Goal: Information Seeking & Learning: Learn about a topic

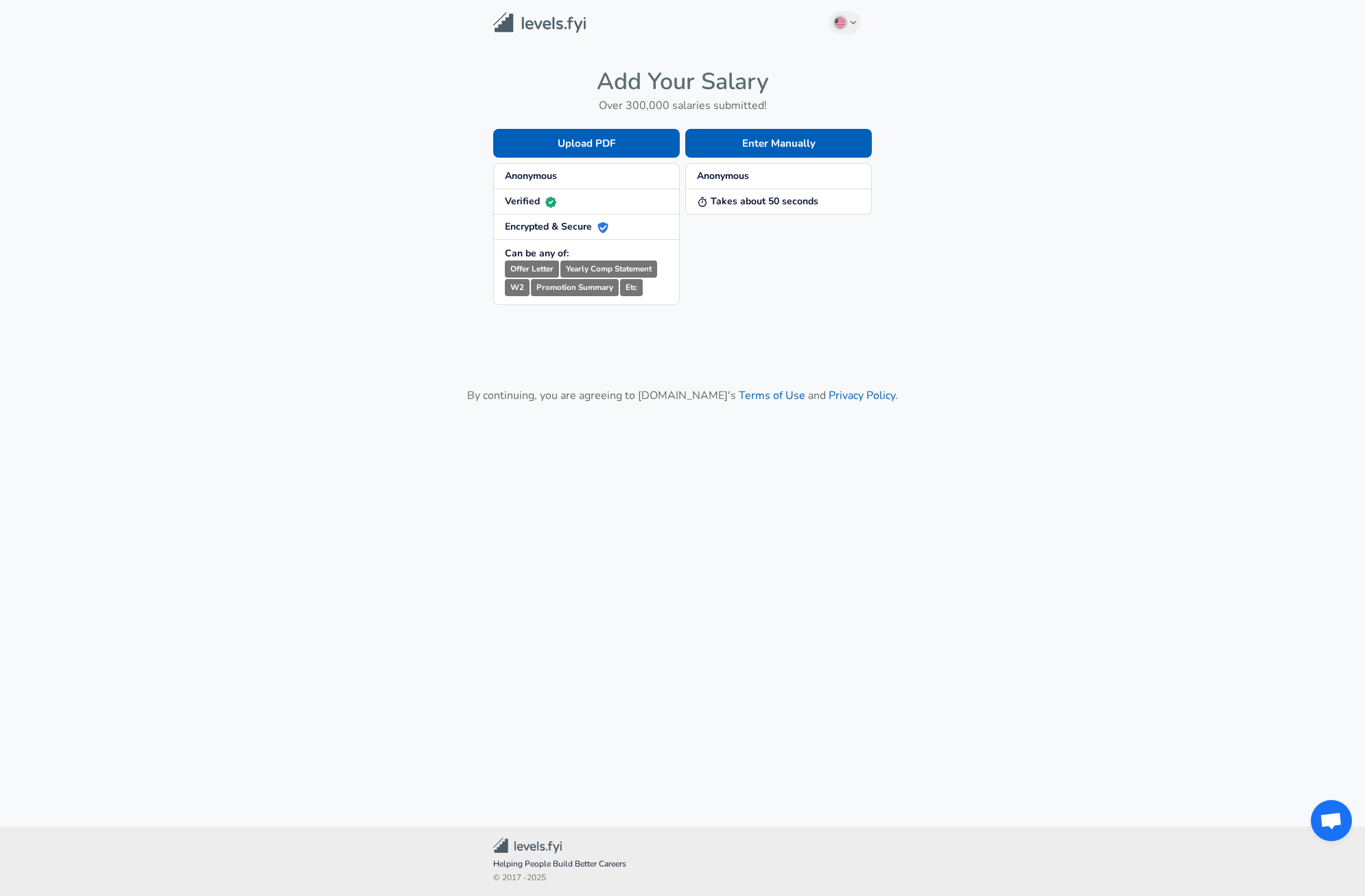
click at [530, 176] on strong "Anonymous" at bounding box center [530, 176] width 52 height 13
click at [814, 143] on button "Enter Manually" at bounding box center [778, 143] width 186 height 29
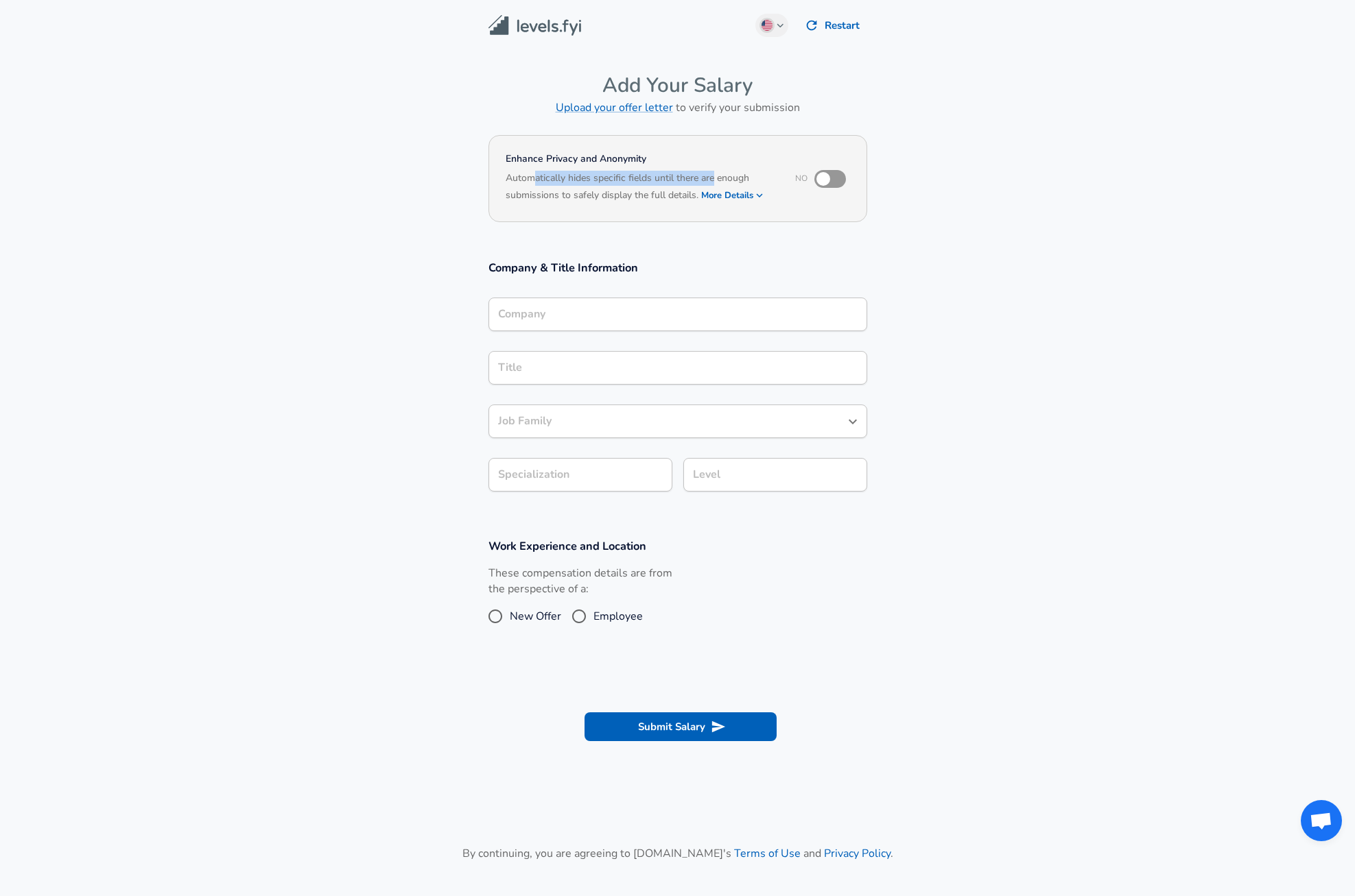
drag, startPoint x: 532, startPoint y: 181, endPoint x: 717, endPoint y: 177, distance: 185.0
click at [717, 177] on h6 "Automatically hides specific fields until there are enough submissions to safel…" at bounding box center [641, 188] width 271 height 35
click at [737, 173] on h6 "Automatically hides specific fields until there are enough submissions to safel…" at bounding box center [641, 188] width 271 height 35
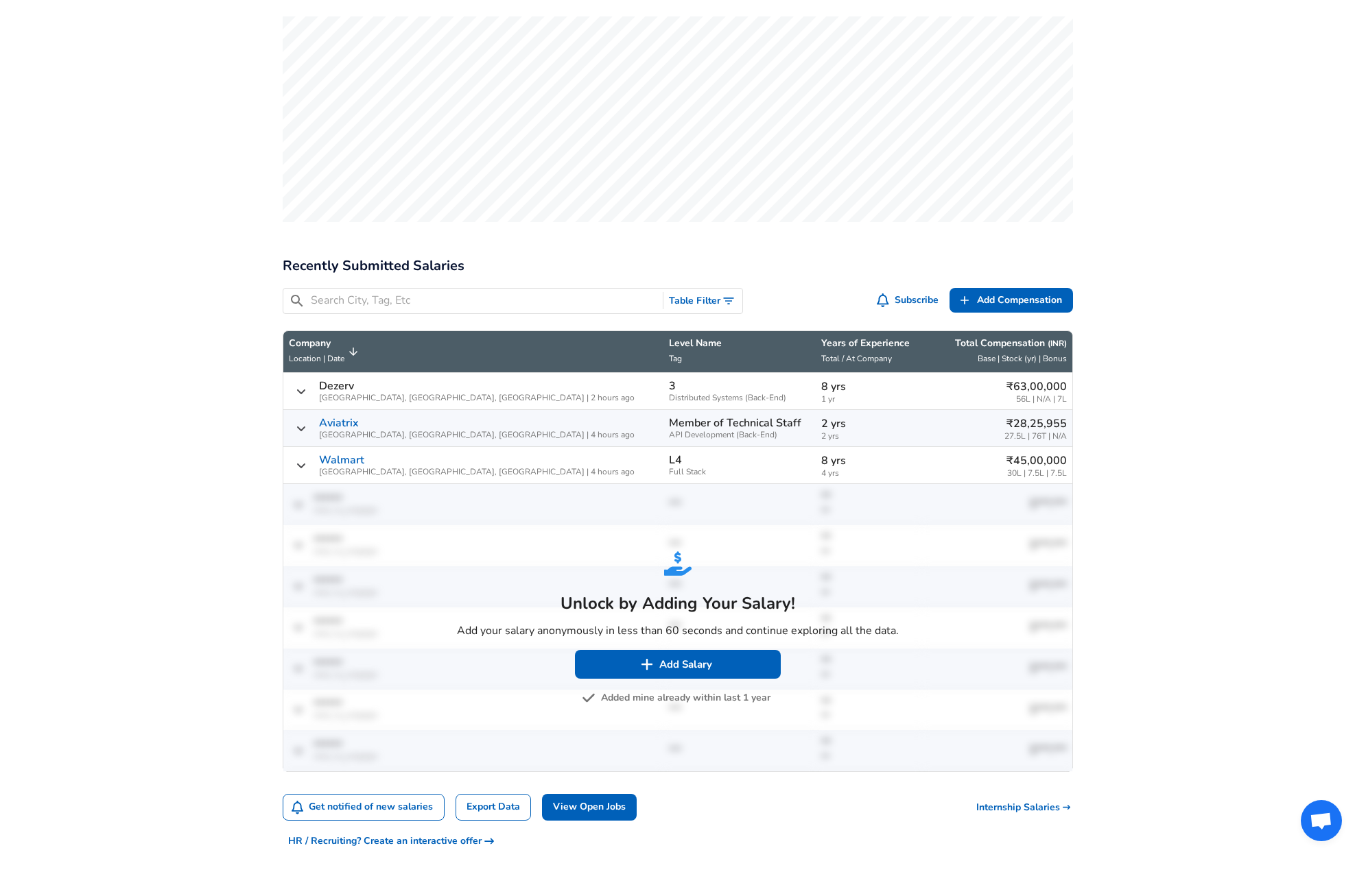
scroll to position [483, 0]
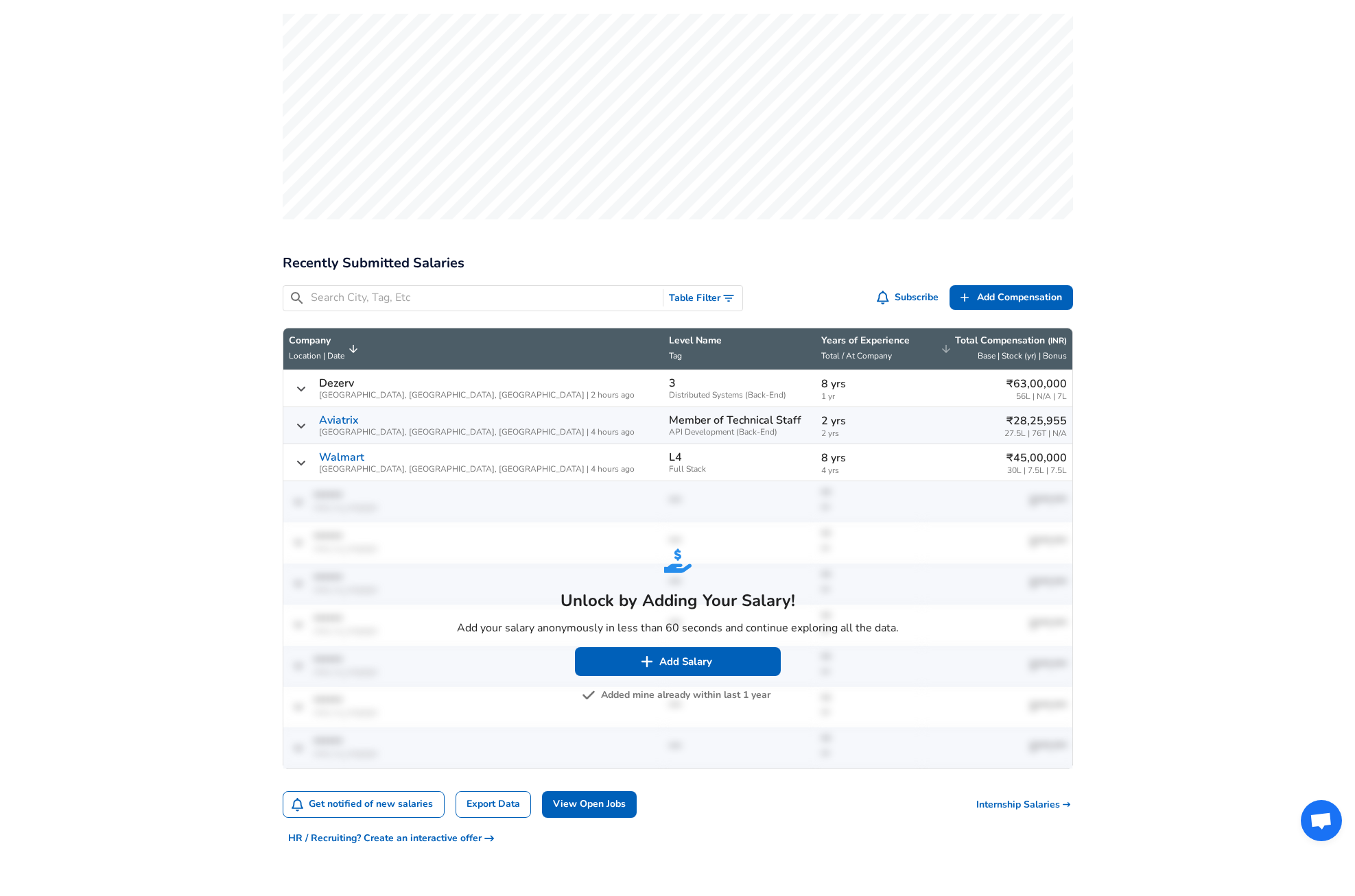
click at [995, 334] on p "Total Compensation ( INR )" at bounding box center [1011, 340] width 112 height 14
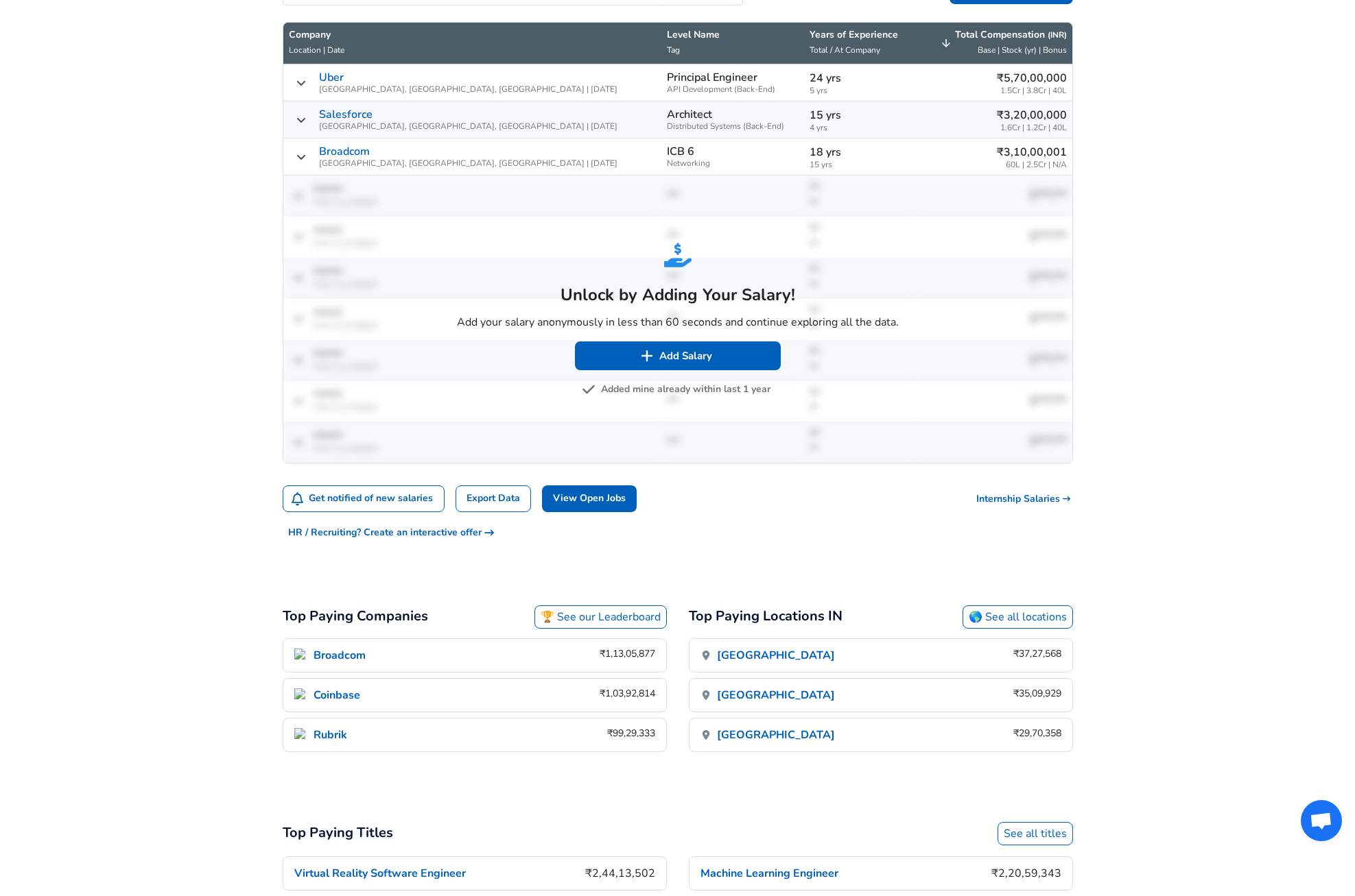
scroll to position [620, 0]
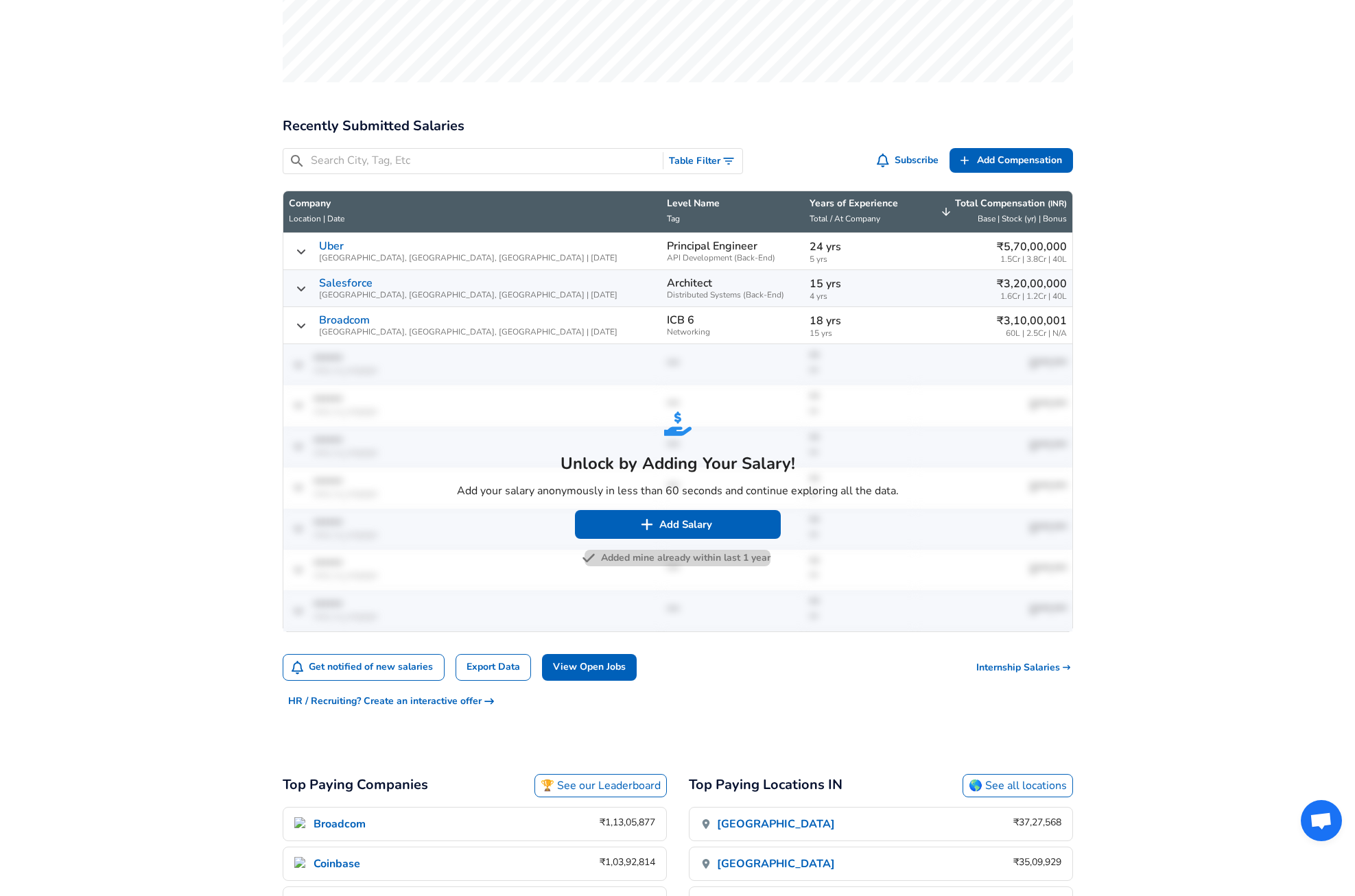
click at [691, 550] on button "Added mine already within last 1 year" at bounding box center [677, 558] width 186 height 17
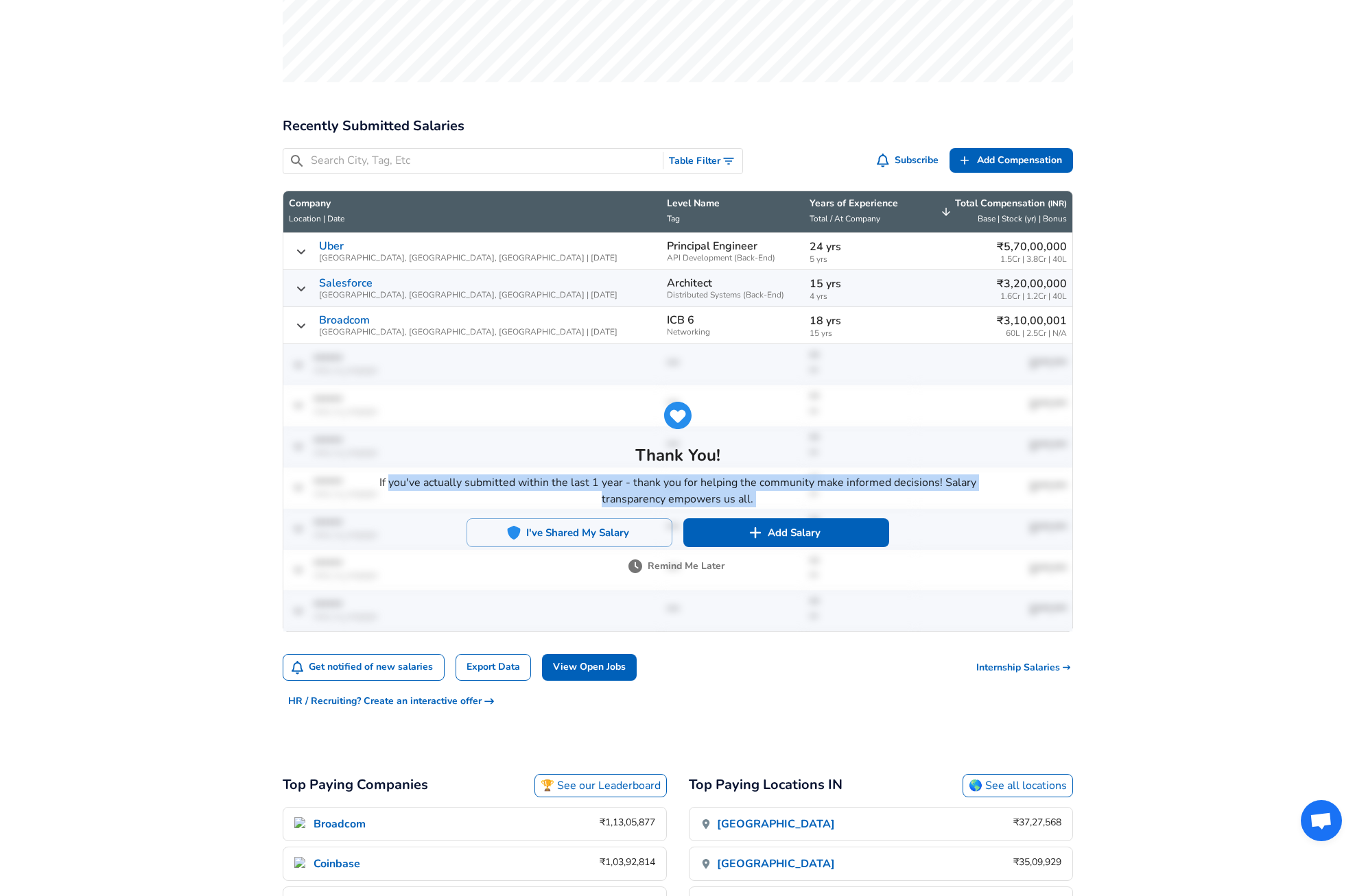
drag, startPoint x: 393, startPoint y: 458, endPoint x: 732, endPoint y: 481, distance: 339.8
click at [732, 481] on div "Thank You! If you've actually submitted within the last 1 year - thank you for …" at bounding box center [677, 489] width 631 height 185
click at [717, 475] on p "If you've actually submitted within the last 1 year - thank you for helping the…" at bounding box center [678, 491] width 620 height 33
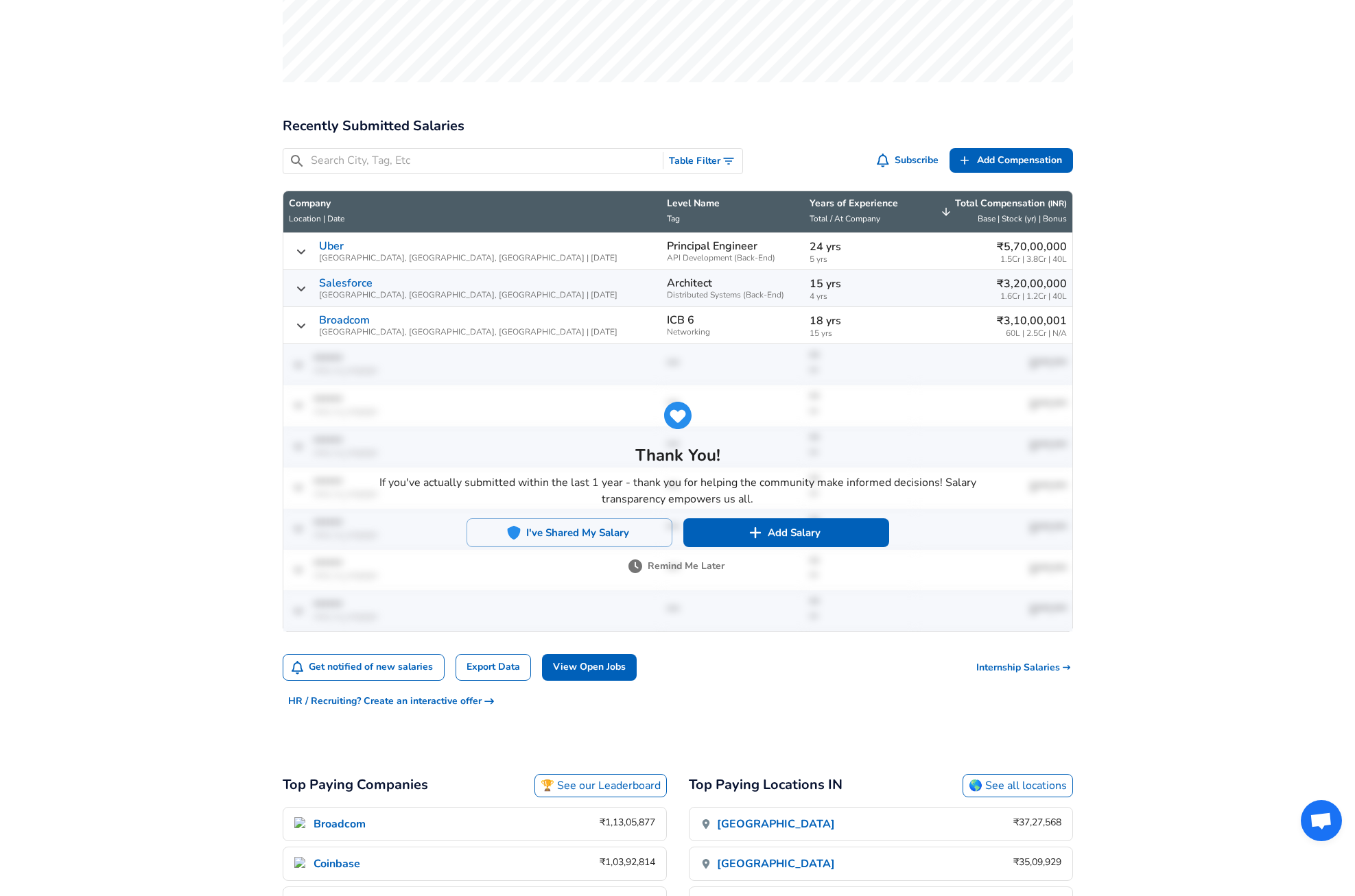
click at [684, 558] on button "Remind Me Later" at bounding box center [677, 566] width 93 height 17
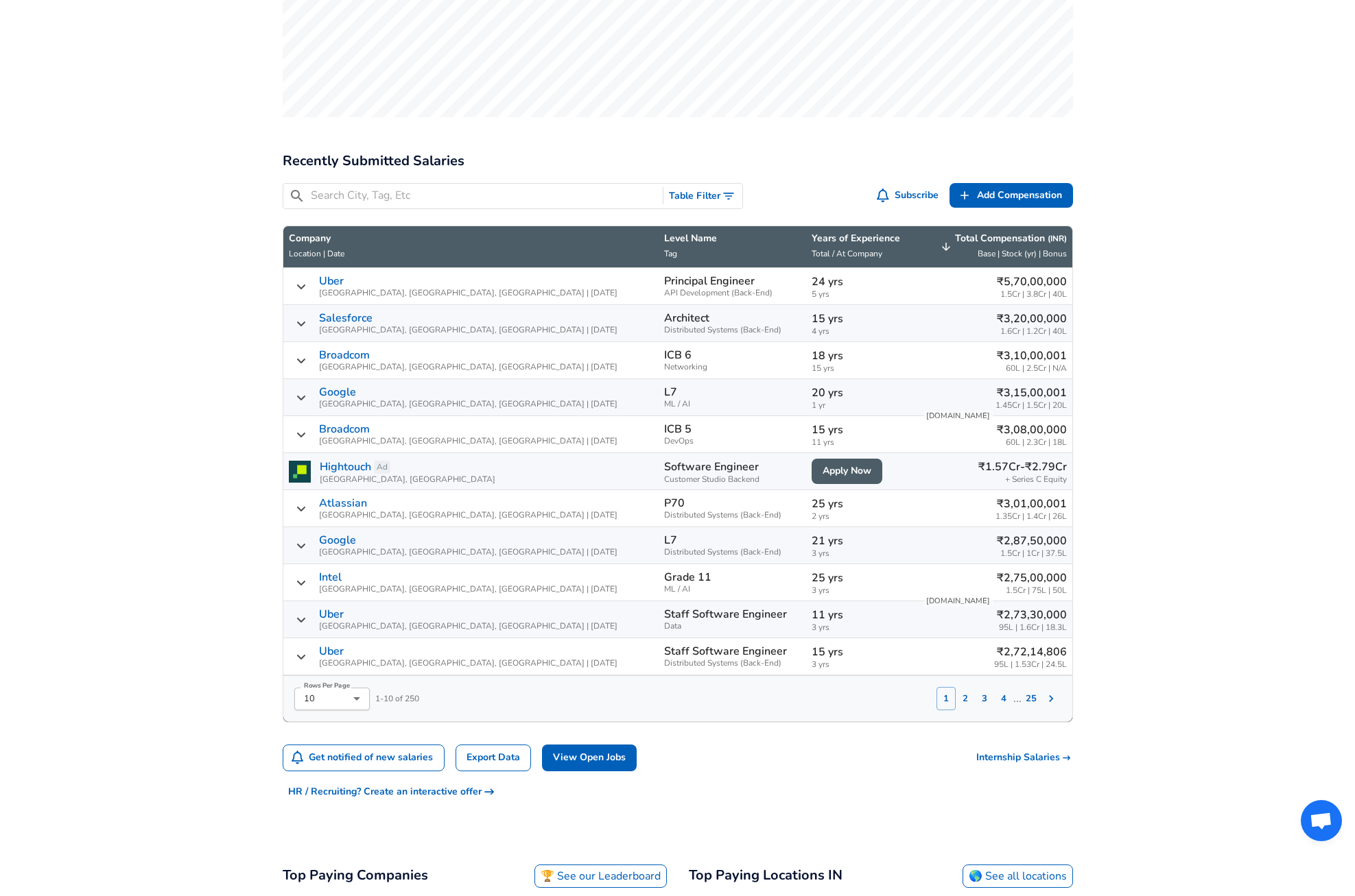
scroll to position [551, 0]
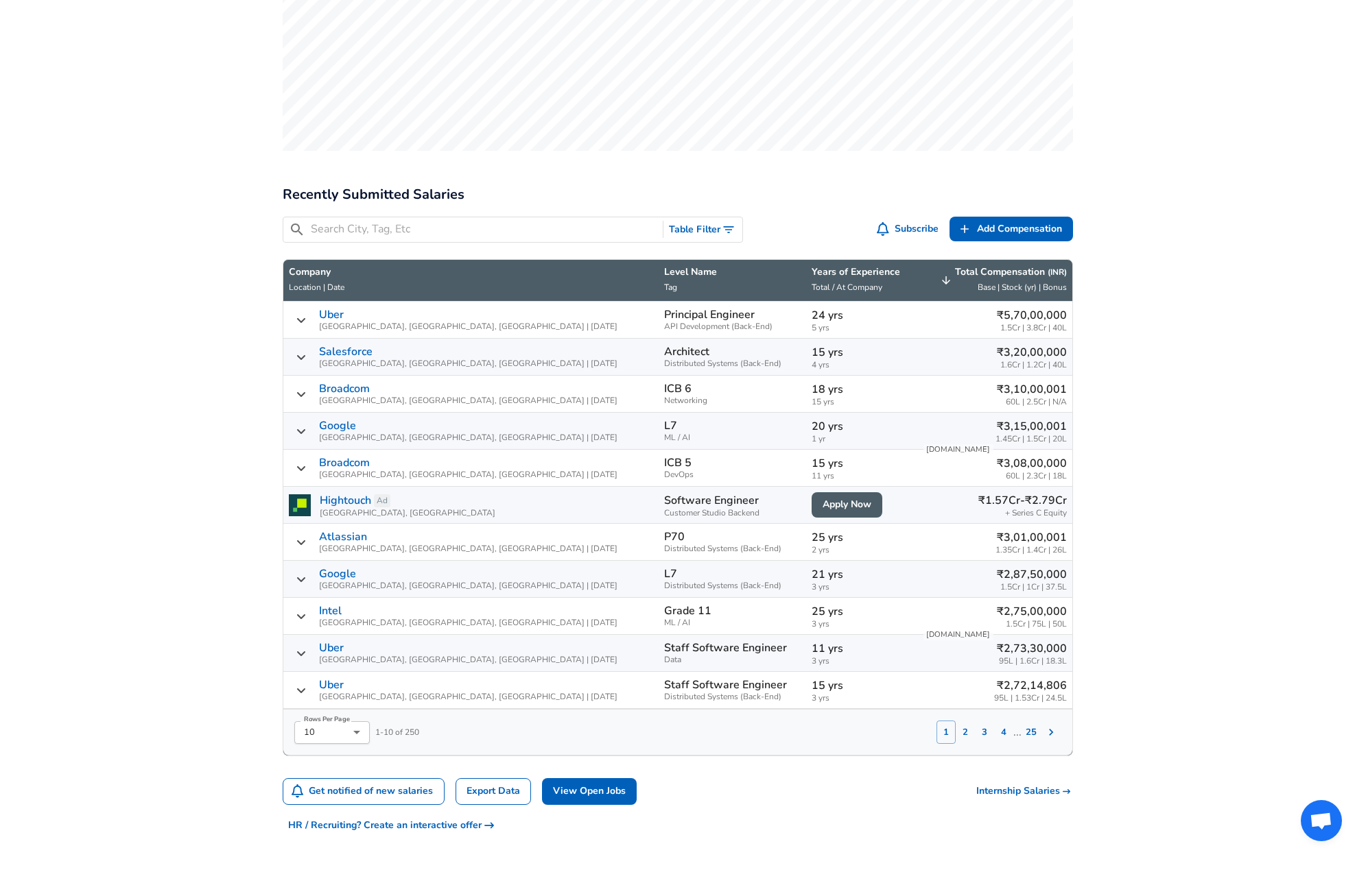
click at [727, 223] on icon "Toggle Search Filters" at bounding box center [728, 229] width 14 height 14
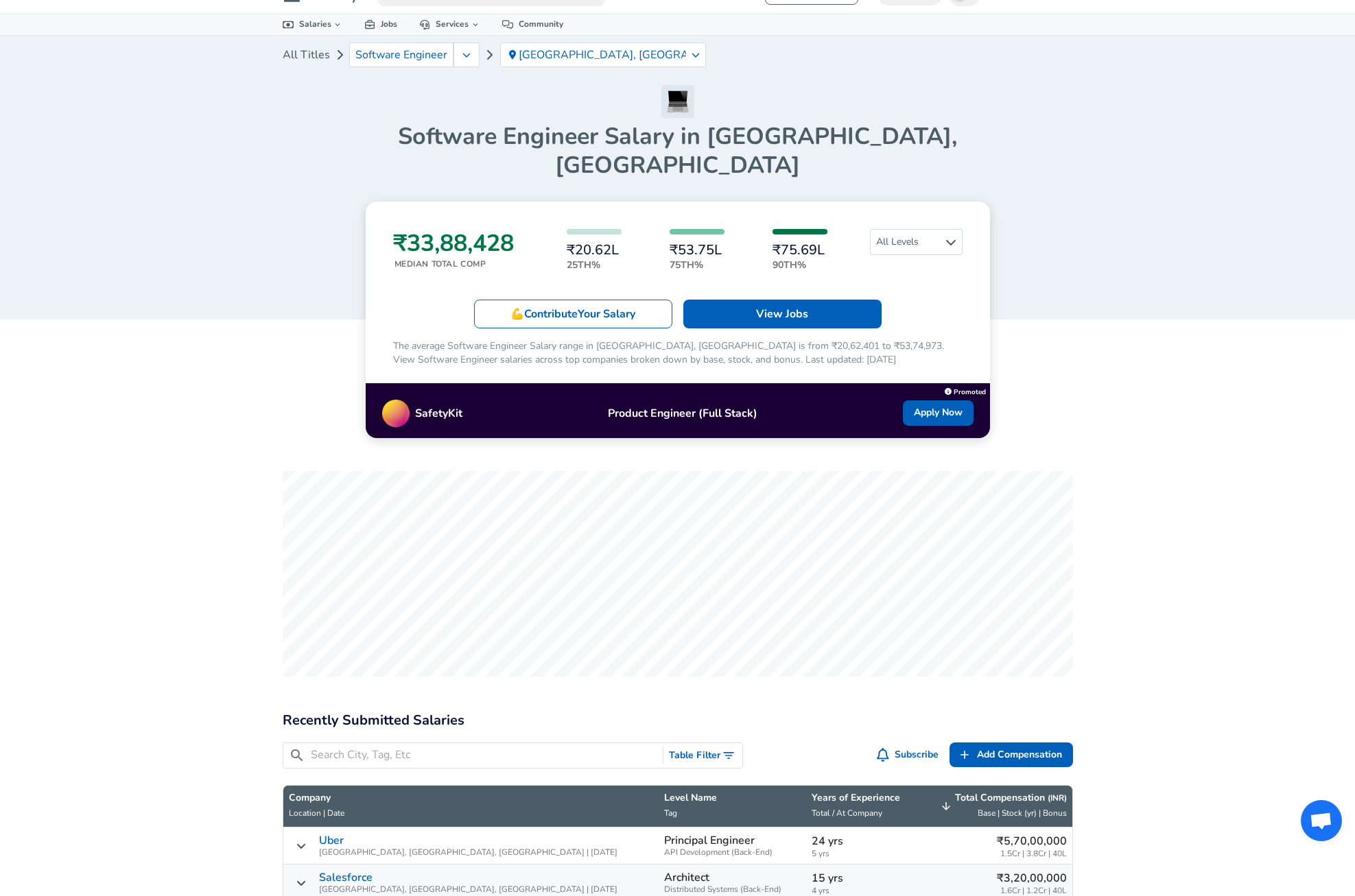
scroll to position [0, 0]
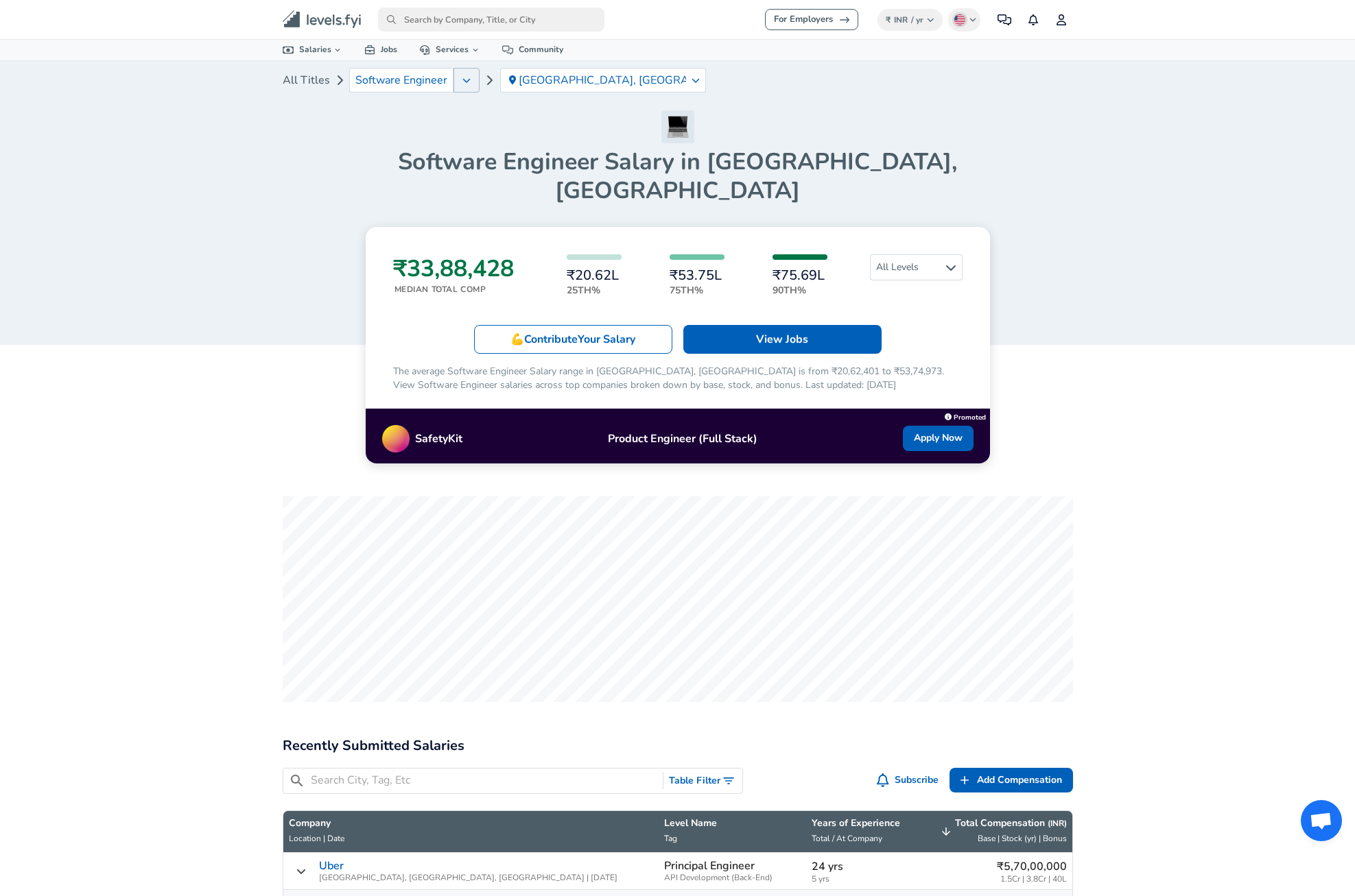
click at [463, 83] on icon "button" at bounding box center [467, 80] width 8 height 11
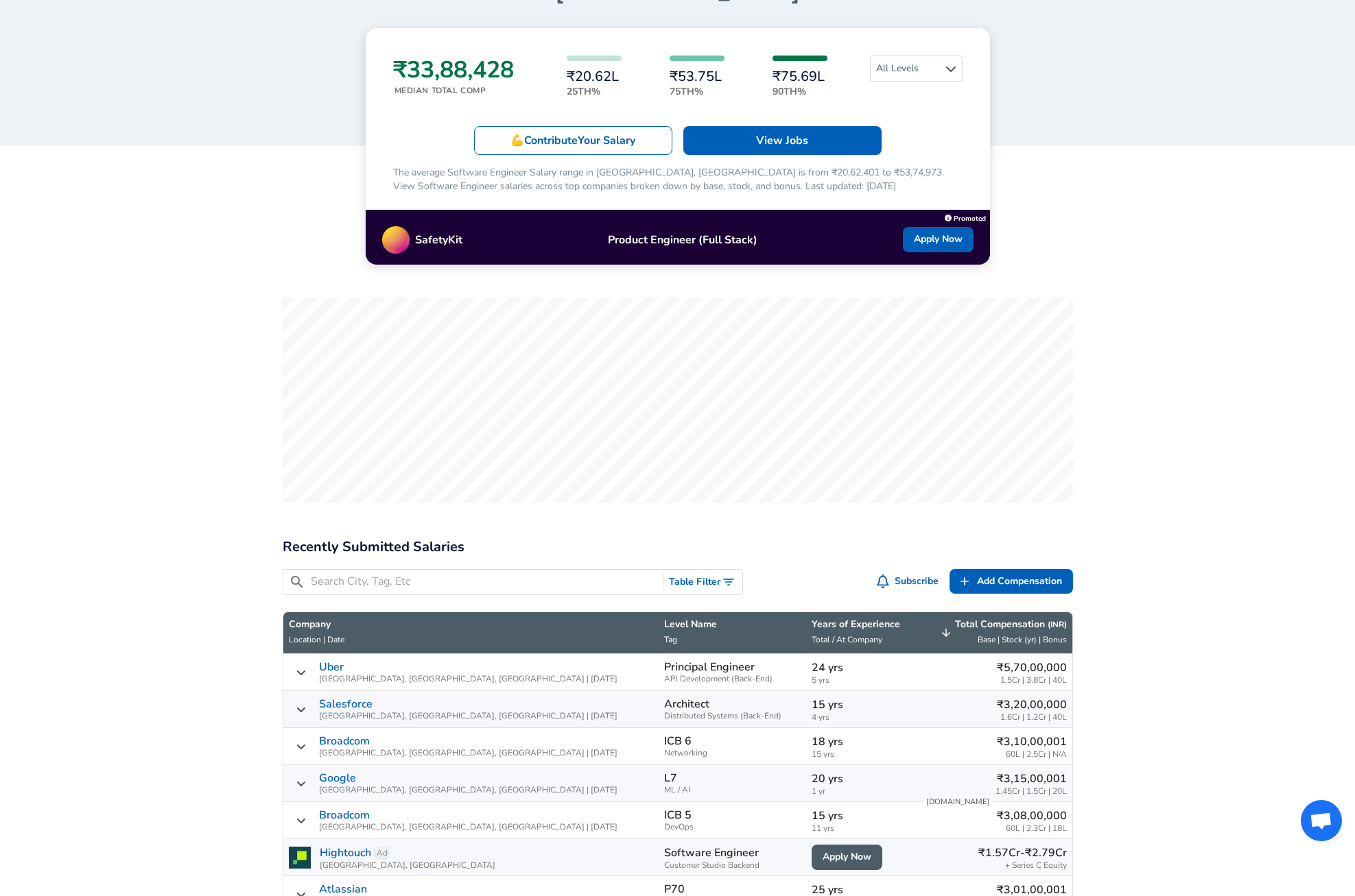
scroll to position [617, 0]
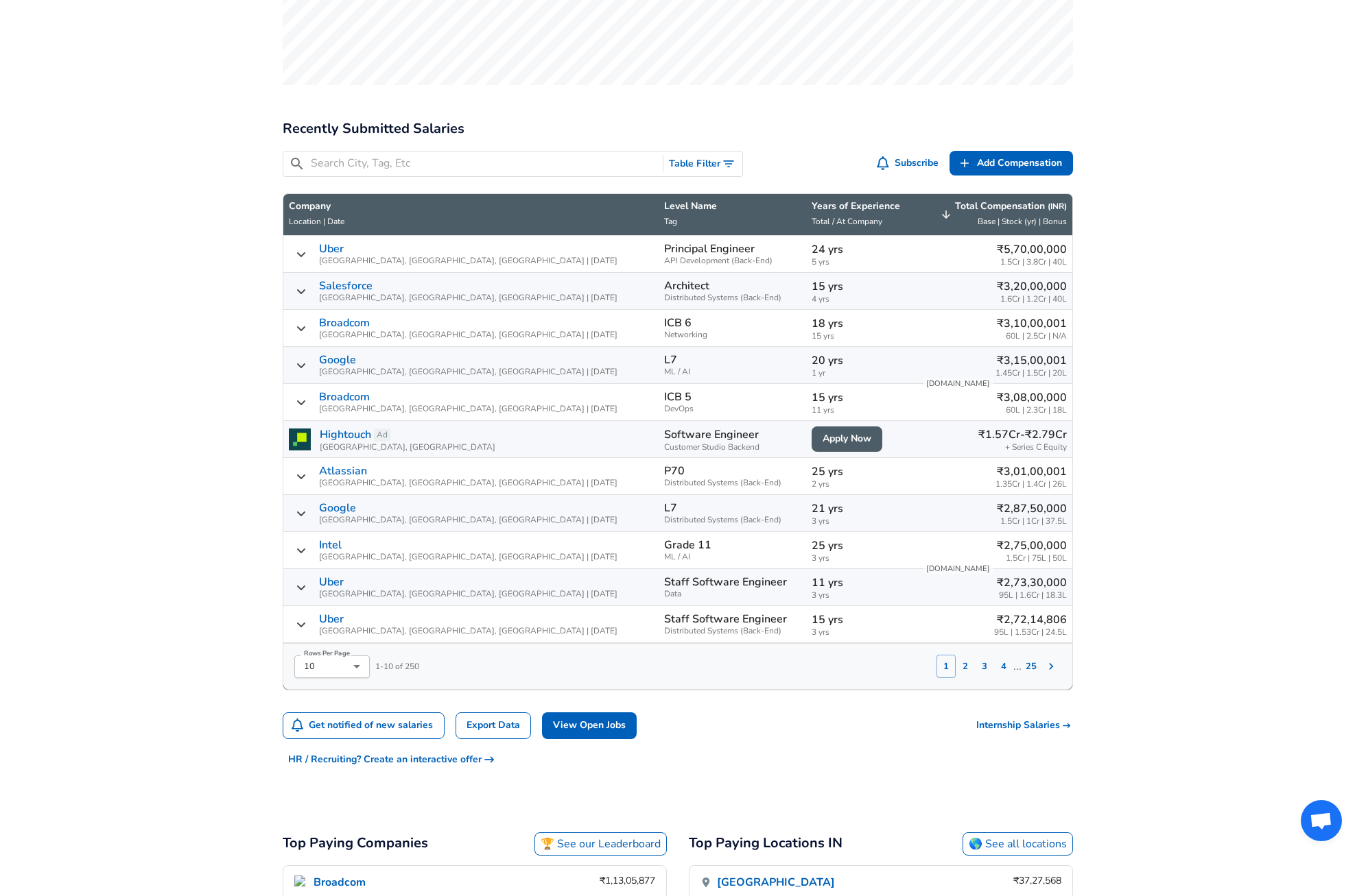
click at [969, 655] on button "2" at bounding box center [965, 667] width 19 height 23
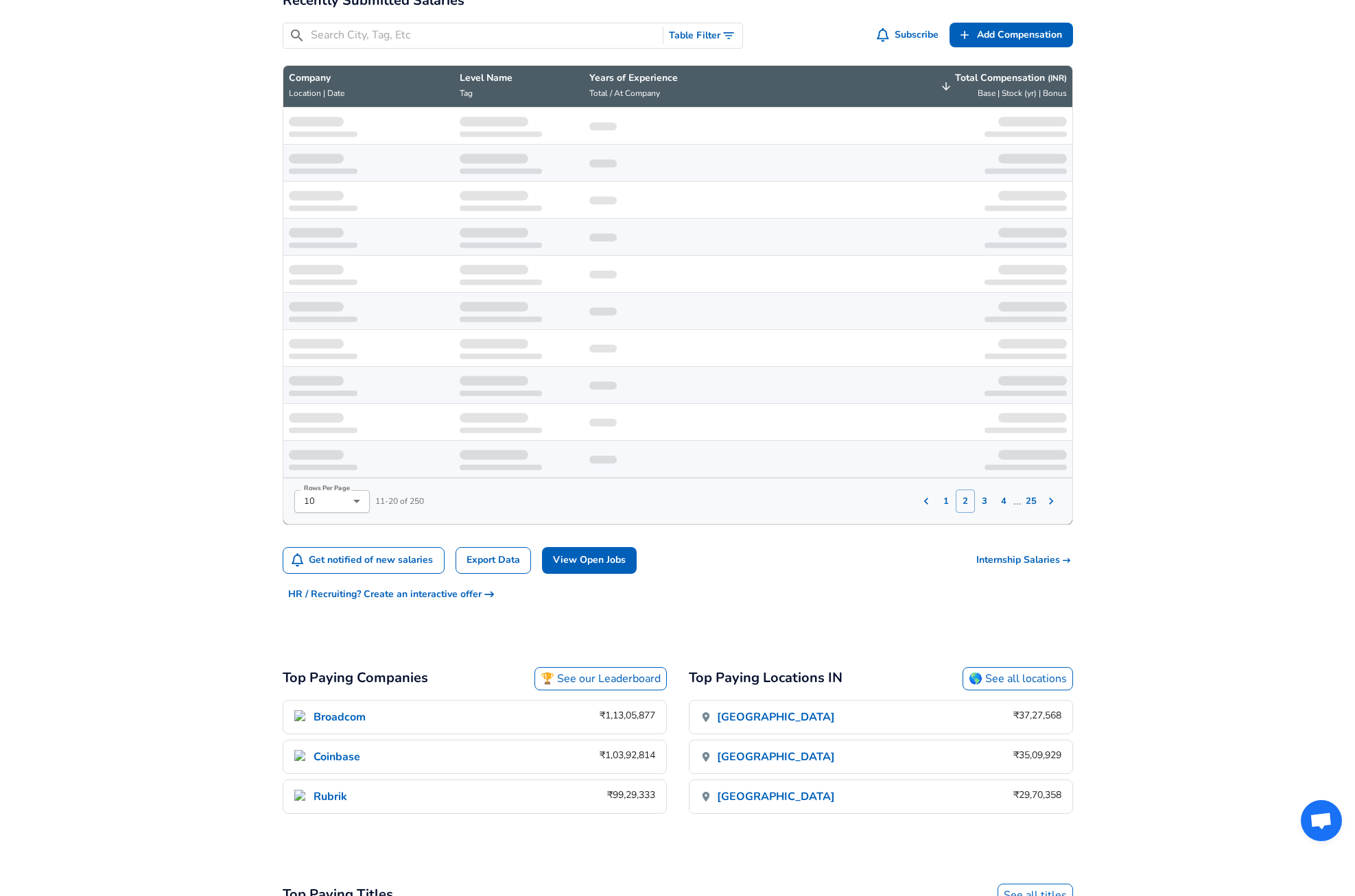
scroll to position [771, 0]
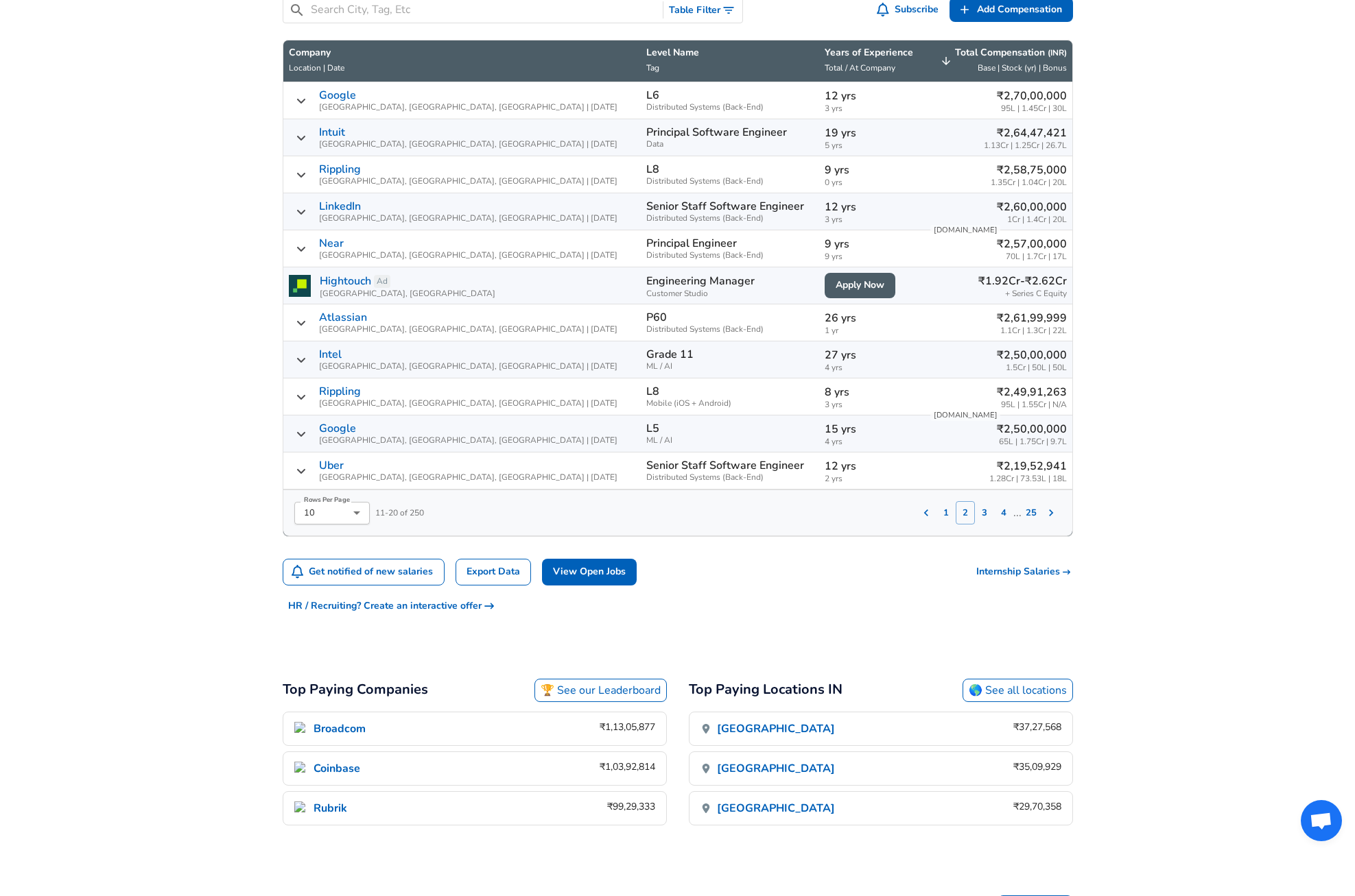
click at [986, 501] on button "3" at bounding box center [984, 513] width 19 height 23
